Goal: Information Seeking & Learning: Learn about a topic

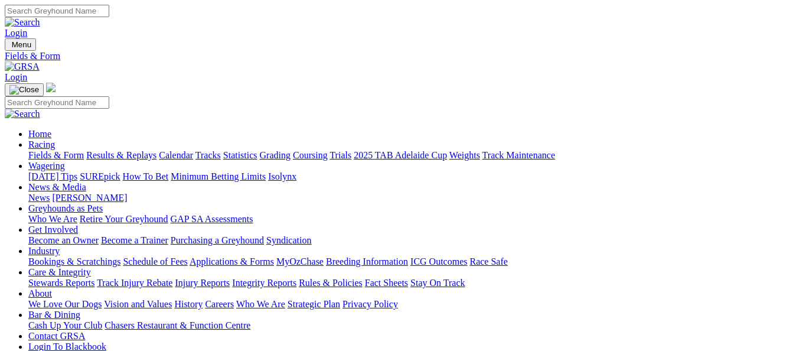
click at [131, 150] on link "Results & Replays" at bounding box center [121, 155] width 70 height 10
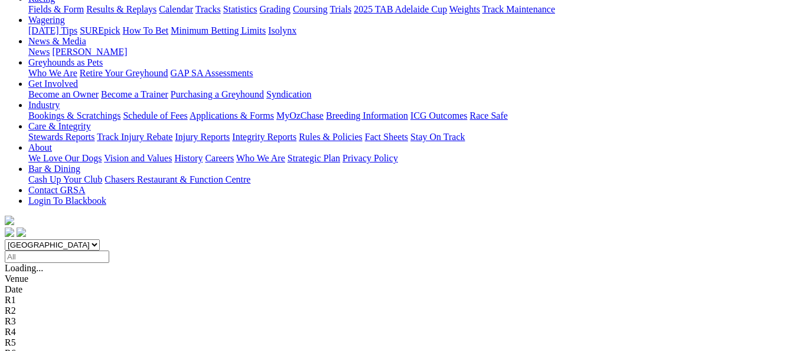
scroll to position [177, 0]
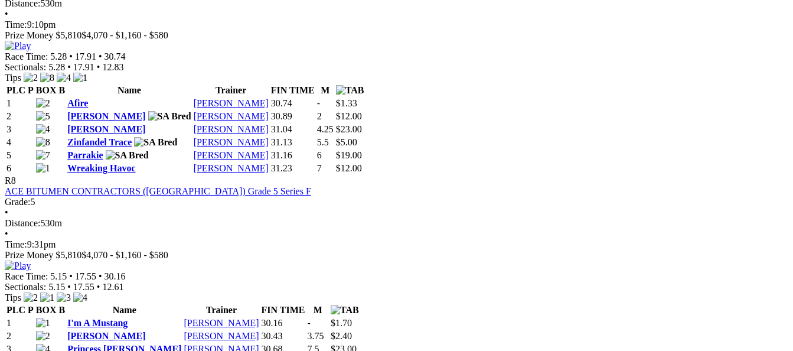
scroll to position [2068, 0]
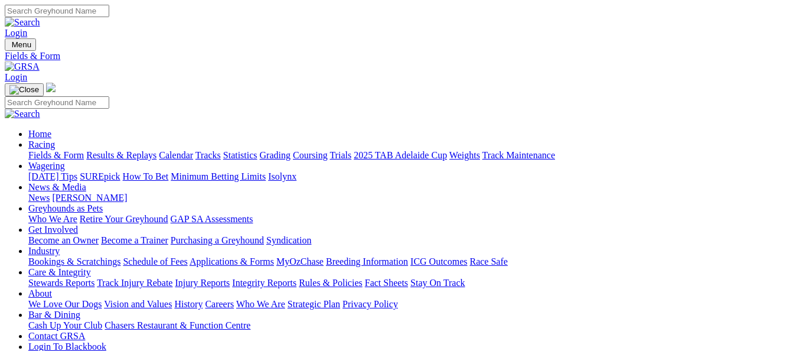
click at [126, 150] on link "Results & Replays" at bounding box center [121, 155] width 70 height 10
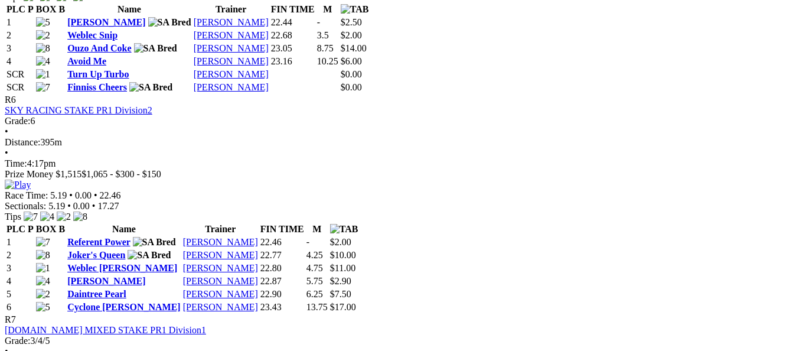
scroll to position [1477, 0]
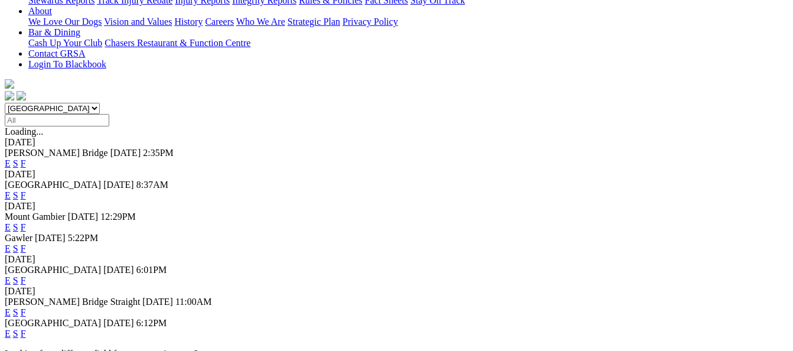
scroll to position [295, 0]
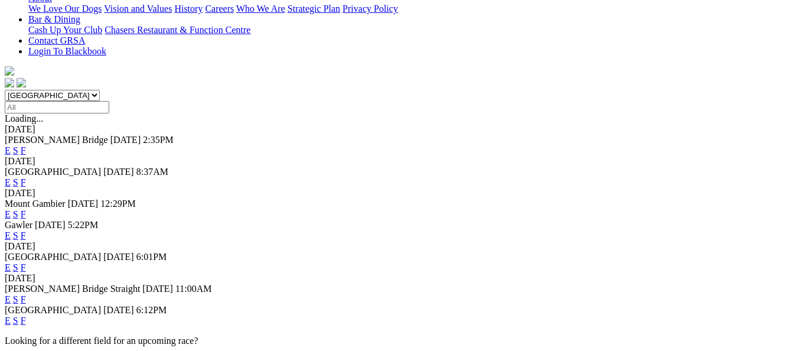
click at [26, 262] on link "F" at bounding box center [23, 267] width 5 height 10
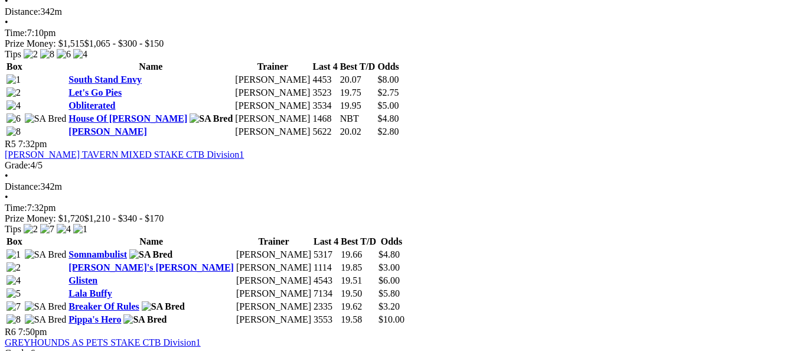
scroll to position [1241, 0]
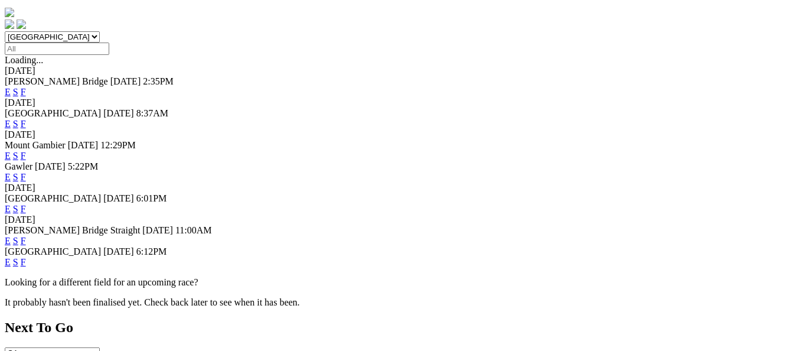
scroll to position [354, 0]
click at [26, 235] on link "F" at bounding box center [23, 240] width 5 height 10
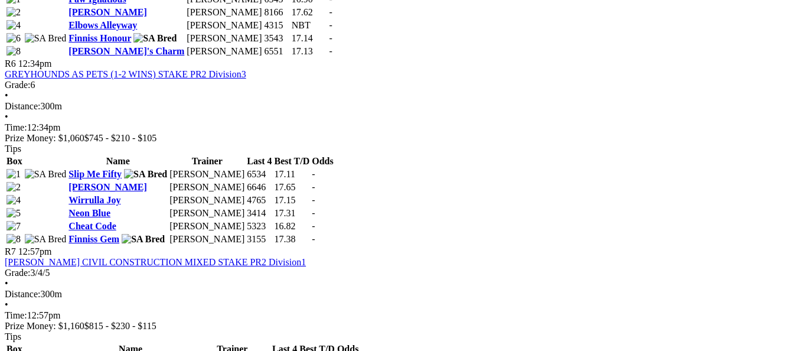
scroll to position [1536, 0]
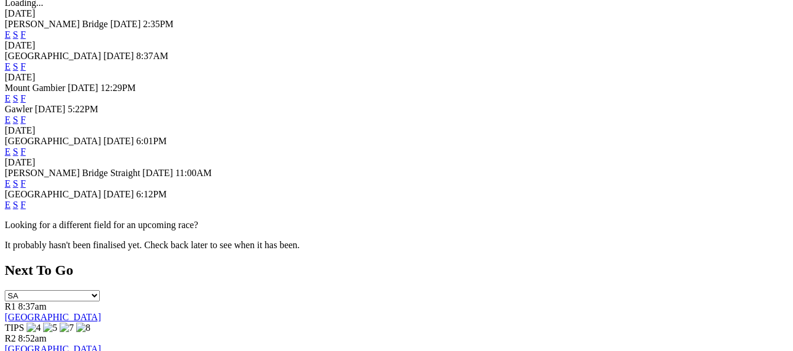
scroll to position [414, 0]
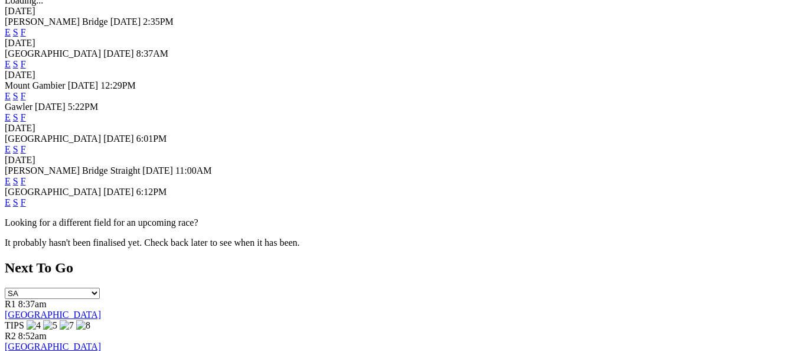
click at [26, 197] on link "F" at bounding box center [23, 202] width 5 height 10
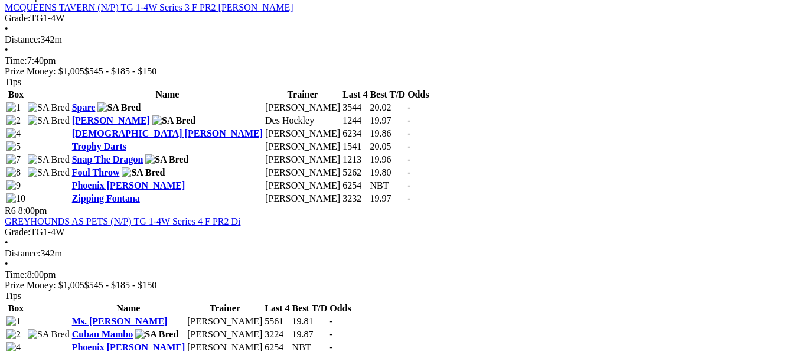
scroll to position [1477, 0]
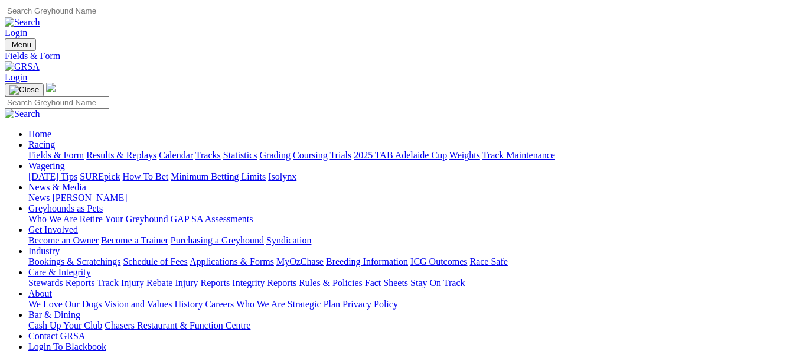
click at [127, 193] on link "[PERSON_NAME]" at bounding box center [89, 198] width 75 height 10
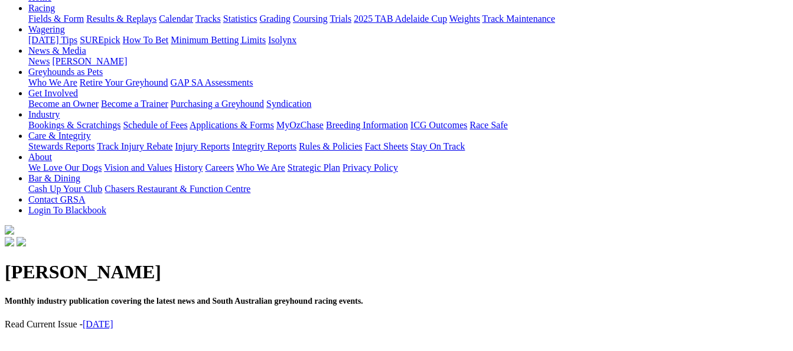
scroll to position [177, 0]
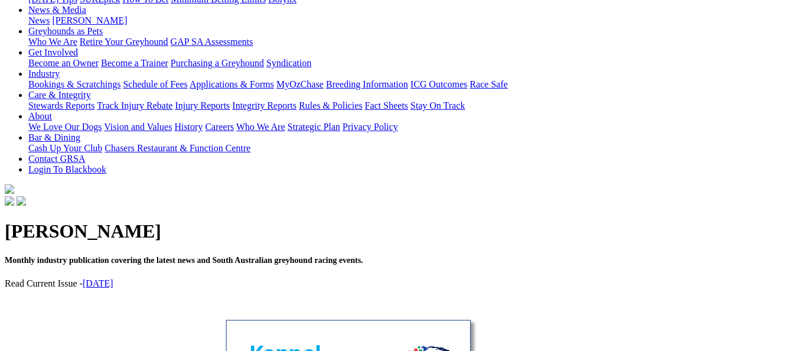
click at [113, 278] on link "September 2025" at bounding box center [98, 283] width 31 height 10
